Goal: Task Accomplishment & Management: Manage account settings

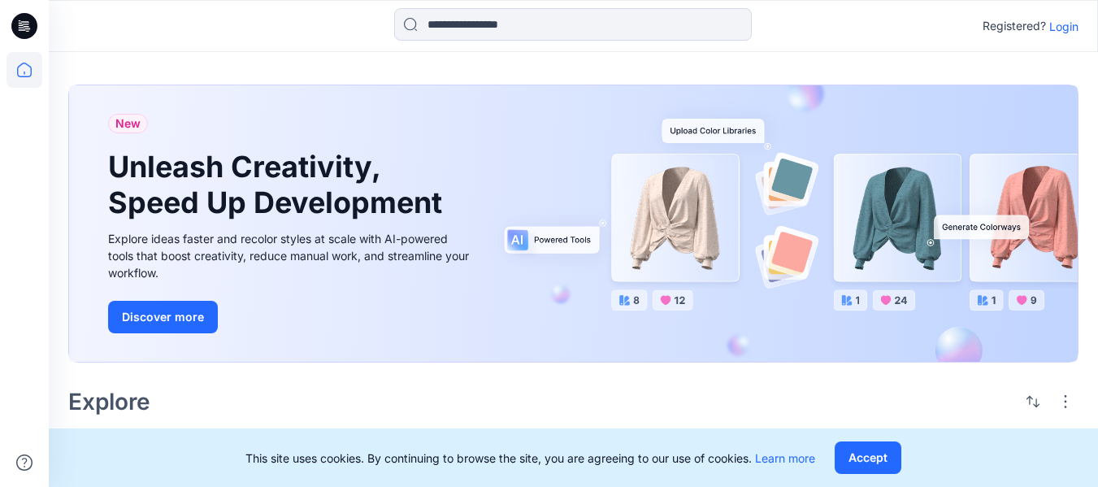
click at [1063, 37] on div "Registered? Login" at bounding box center [573, 26] width 1048 height 36
click at [887, 468] on button "Accept" at bounding box center [867, 457] width 67 height 32
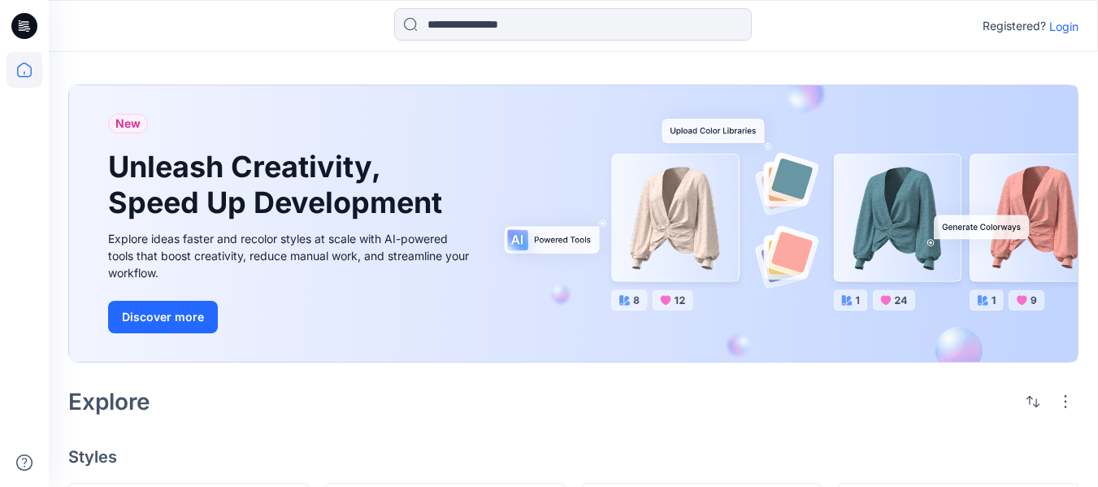
click at [1060, 28] on p "Login" at bounding box center [1063, 26] width 29 height 17
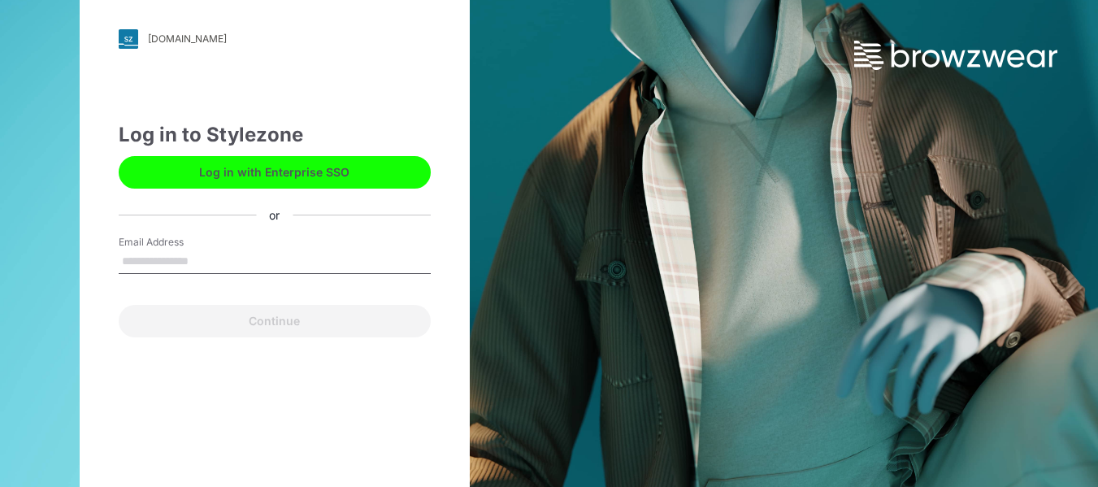
click at [260, 258] on input "Email Address" at bounding box center [275, 261] width 312 height 24
type input "**********"
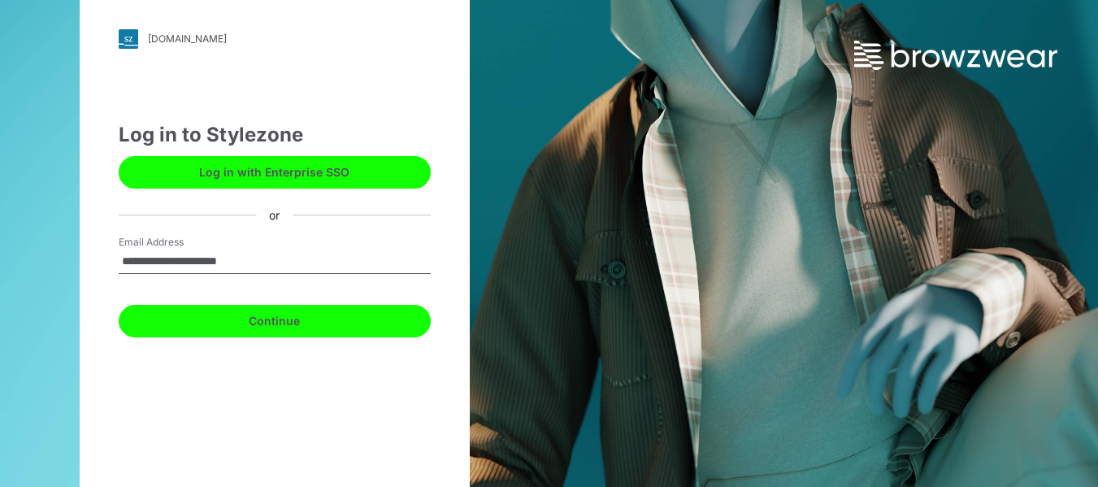
click at [285, 326] on button "Continue" at bounding box center [275, 321] width 312 height 32
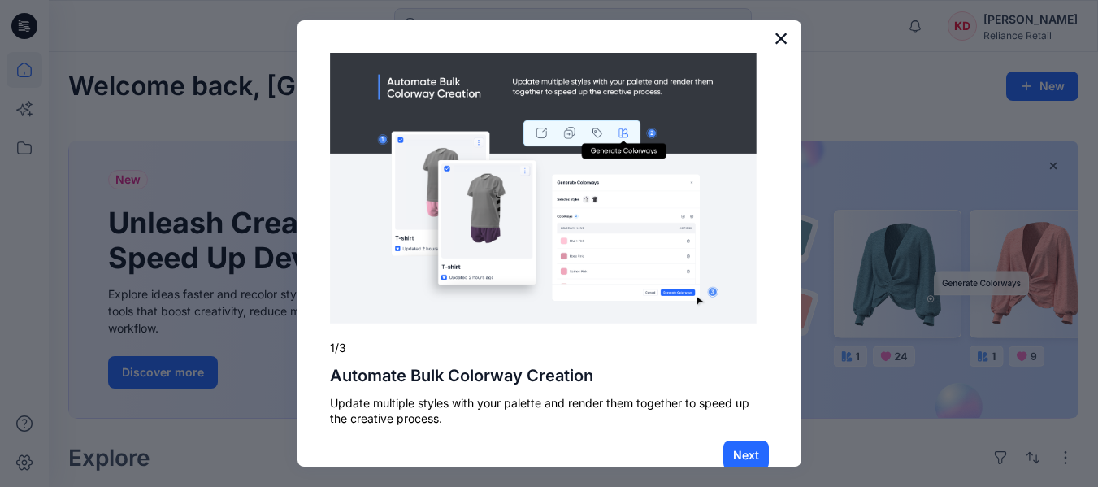
click at [773, 37] on button "×" at bounding box center [780, 38] width 15 height 26
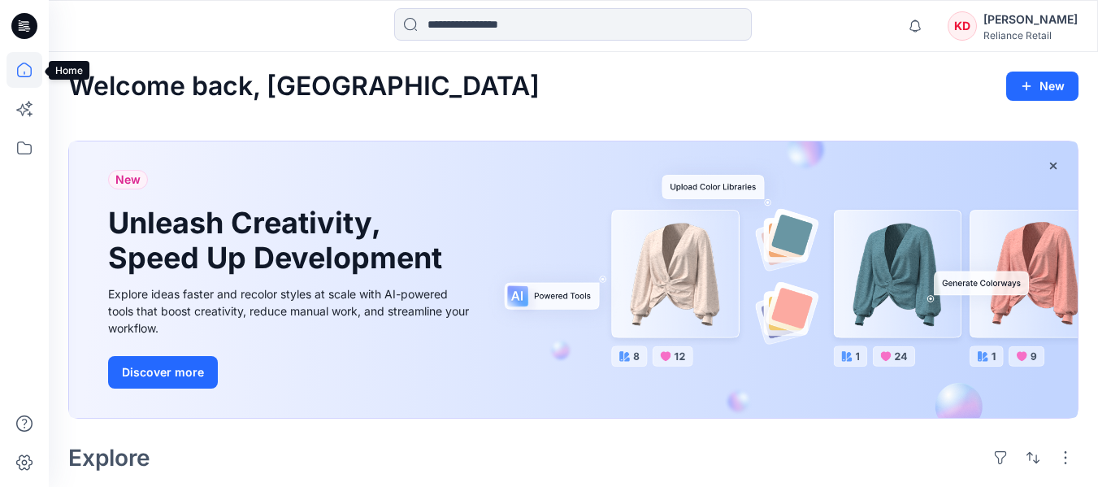
click at [22, 68] on icon at bounding box center [24, 70] width 36 height 36
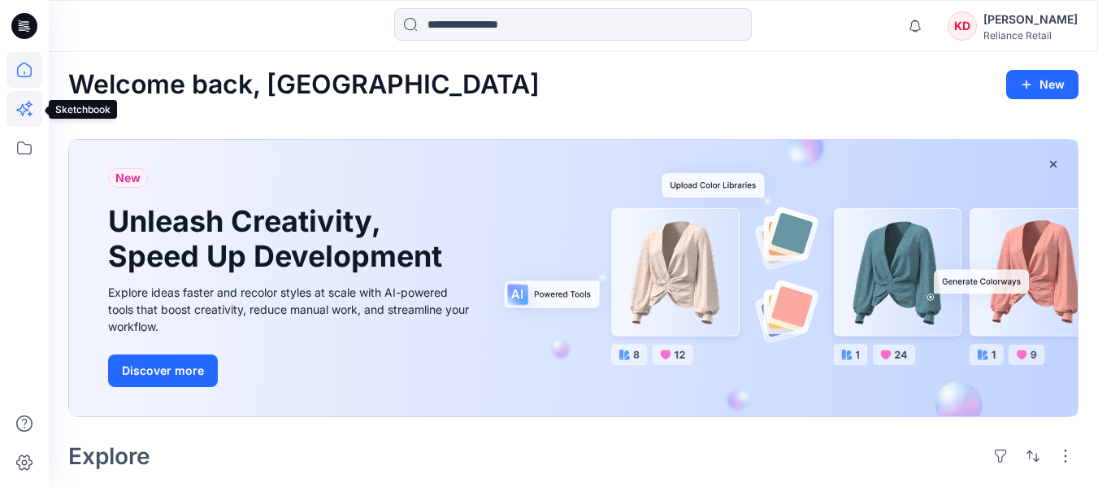
click at [24, 101] on icon at bounding box center [24, 109] width 36 height 36
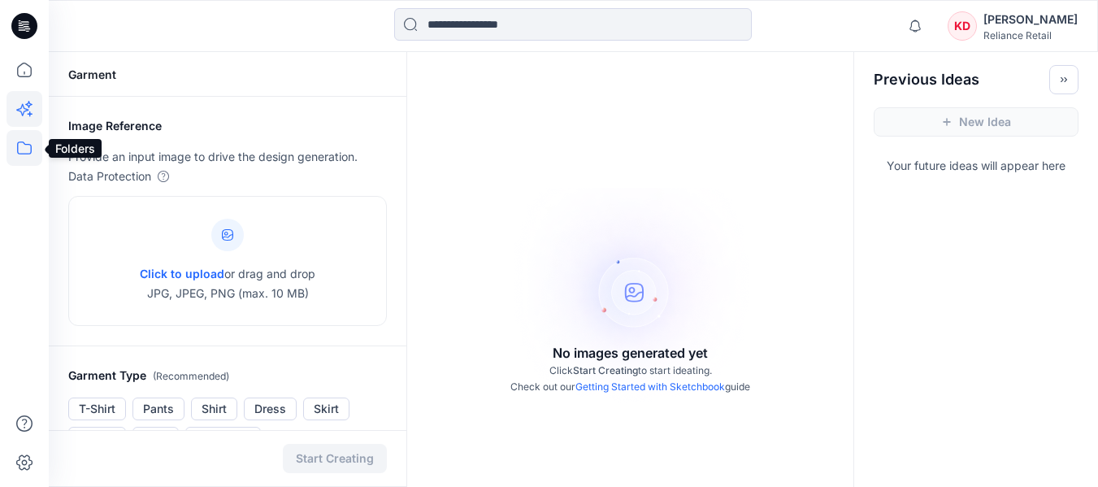
click at [26, 150] on icon at bounding box center [24, 148] width 36 height 36
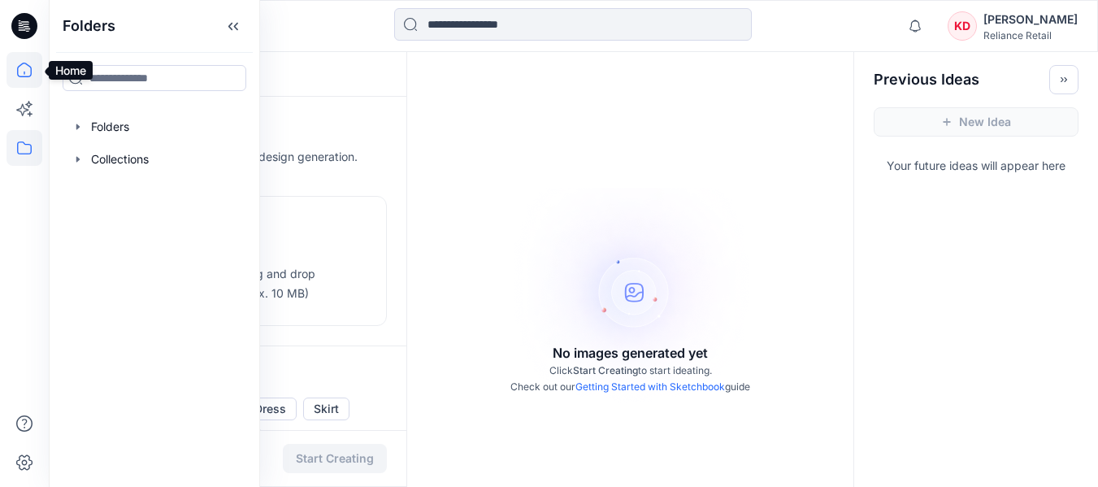
click at [20, 66] on icon at bounding box center [24, 70] width 15 height 15
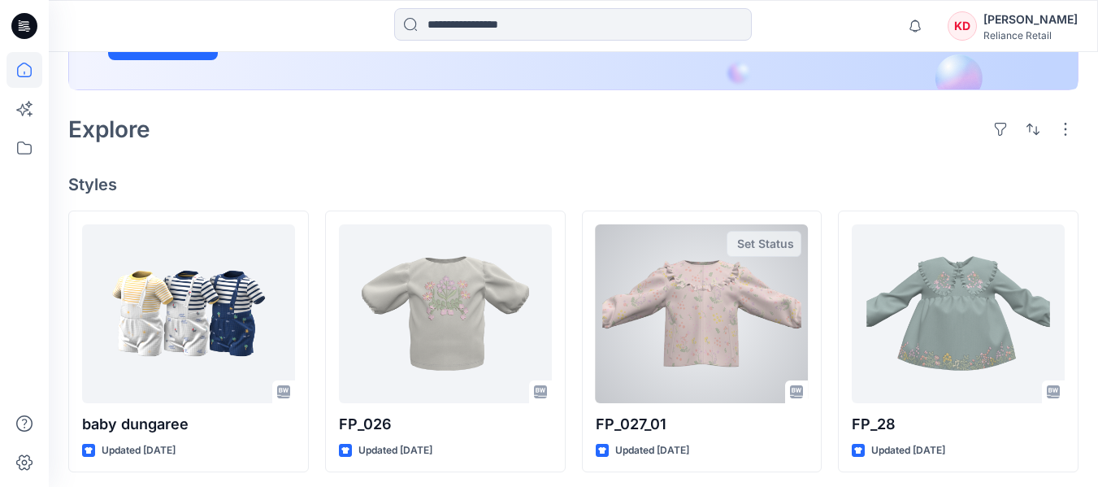
scroll to position [473, 0]
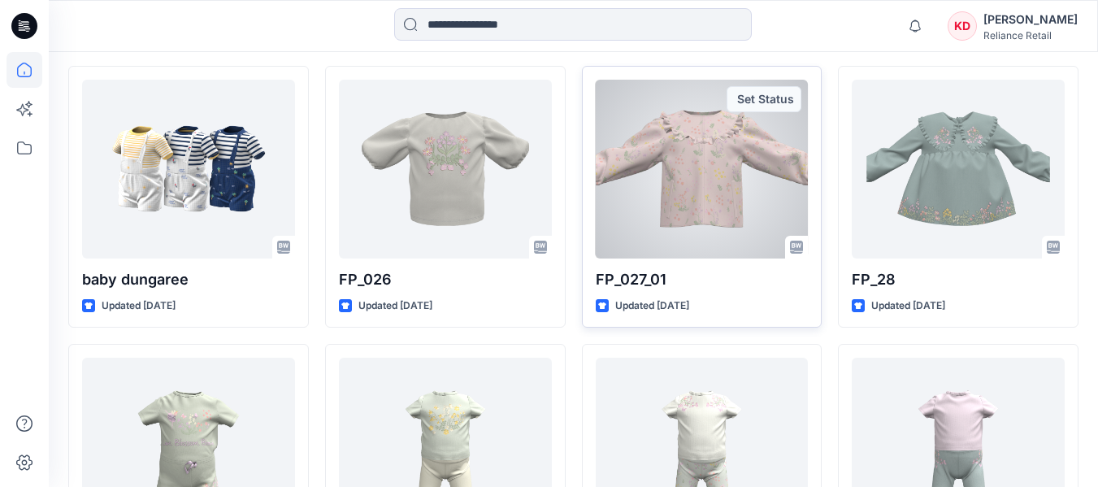
click at [704, 213] on div at bounding box center [701, 169] width 213 height 179
